Goal: Information Seeking & Learning: Learn about a topic

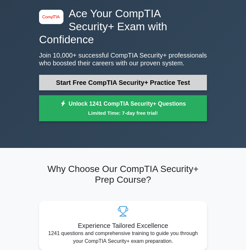
scroll to position [29, 0]
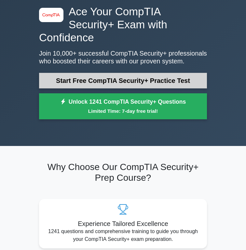
click at [118, 79] on link "Start Free CompTIA Security+ Practice Test" at bounding box center [123, 81] width 168 height 16
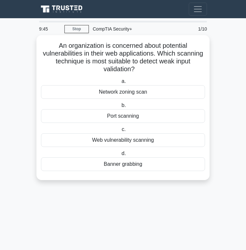
click at [123, 141] on div "Web vulnerability scanning" at bounding box center [123, 140] width 164 height 14
click at [120, 132] on input "c. Web vulnerability scanning" at bounding box center [120, 129] width 0 height 4
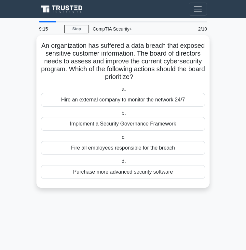
click at [119, 124] on div "Implement a Security Governance Framework" at bounding box center [123, 124] width 164 height 14
click at [120, 115] on input "b. Implement a Security Governance Framework" at bounding box center [120, 113] width 0 height 4
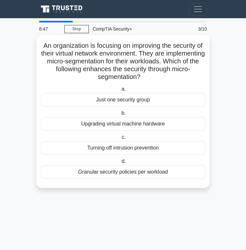
click at [113, 174] on div "Granular security policies per workload" at bounding box center [123, 172] width 164 height 14
click at [120, 164] on input "d. Granular security policies per workload" at bounding box center [120, 161] width 0 height 4
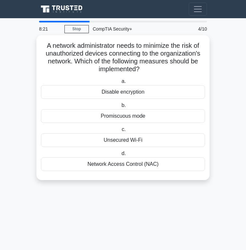
click at [142, 168] on div "Network Access Control (NAC)" at bounding box center [123, 164] width 164 height 14
click at [120, 156] on input "d. Network Access Control (NAC)" at bounding box center [120, 154] width 0 height 4
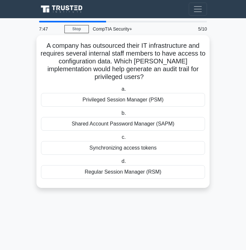
click at [160, 117] on div "Shared Account Password Manager (SAPM)" at bounding box center [123, 124] width 164 height 14
click at [120, 115] on input "b. Shared Account Password Manager (SAPM)" at bounding box center [120, 113] width 0 height 4
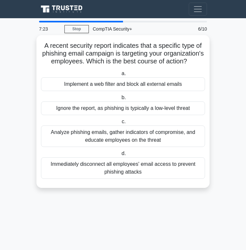
click at [154, 136] on div "Analyze phishing emails, gather indicators of compromise, and educate employees…" at bounding box center [123, 136] width 164 height 21
click at [120, 124] on input "c. Analyze phishing emails, gather indicators of compromise, and educate employ…" at bounding box center [120, 122] width 0 height 4
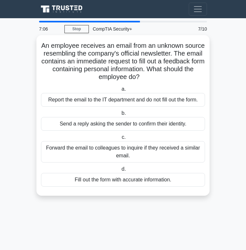
click at [140, 101] on div "Report the email to the IT department and do not fill out the form." at bounding box center [123, 100] width 164 height 14
click at [120, 91] on input "a. Report the email to the IT department and do not fill out the form." at bounding box center [120, 89] width 0 height 4
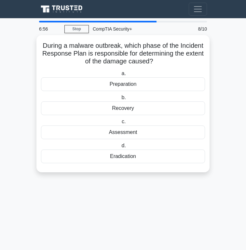
click at [134, 131] on div "Assessment" at bounding box center [123, 133] width 164 height 14
click at [120, 124] on input "c. Assessment" at bounding box center [120, 122] width 0 height 4
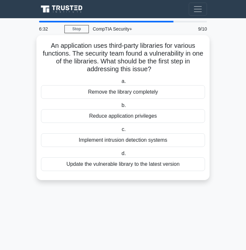
click at [138, 166] on div "Update the vulnerable library to the latest version" at bounding box center [123, 164] width 164 height 14
click at [120, 156] on input "d. Update the vulnerable library to the latest version" at bounding box center [120, 154] width 0 height 4
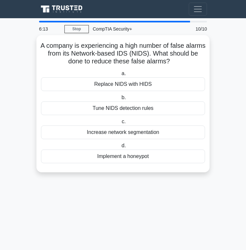
click at [160, 110] on div "Tune NIDS detection rules" at bounding box center [123, 108] width 164 height 14
click at [120, 100] on input "b. Tune NIDS detection rules" at bounding box center [120, 98] width 0 height 4
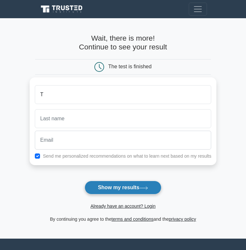
type input "T"
click at [113, 187] on button "Show my results" at bounding box center [123, 188] width 77 height 14
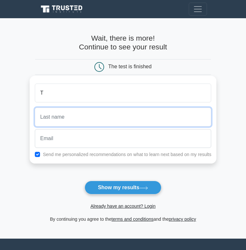
click at [105, 118] on input "text" at bounding box center [123, 117] width 177 height 19
type input "T"
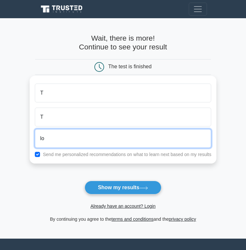
type input "l"
type input "tommynguyen12618@gmail.com"
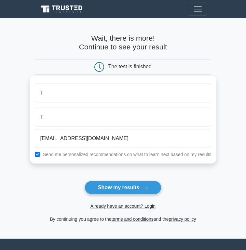
click at [84, 156] on label "Send me personalized recommendations on what to learn next based on my results" at bounding box center [127, 154] width 168 height 5
click at [87, 154] on label "Send me personalized recommendations on what to learn next based on my results" at bounding box center [127, 154] width 168 height 5
click at [41, 153] on div "Send me personalized recommendations on what to learn next based on my results" at bounding box center [123, 155] width 184 height 8
click at [37, 153] on input "checkbox" at bounding box center [37, 154] width 5 height 5
checkbox input "false"
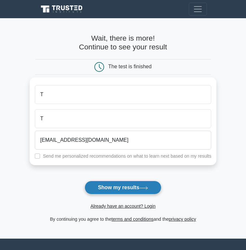
click at [91, 184] on button "Show my results" at bounding box center [123, 188] width 77 height 14
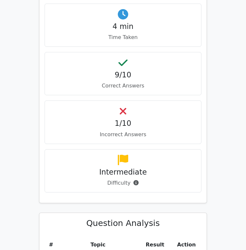
scroll to position [564, 0]
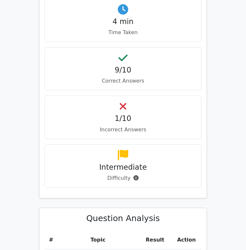
click at [122, 115] on div "1/10 Incorrect Answers" at bounding box center [123, 117] width 157 height 43
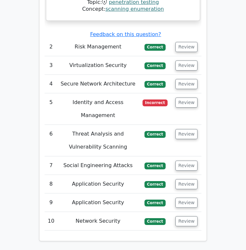
scroll to position [1017, 0]
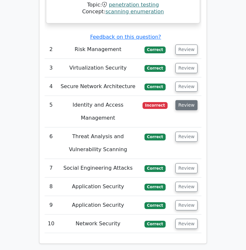
click at [182, 100] on button "Review" at bounding box center [186, 105] width 22 height 10
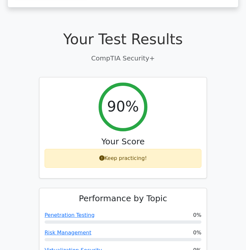
scroll to position [155, 0]
